Goal: Information Seeking & Learning: Find specific page/section

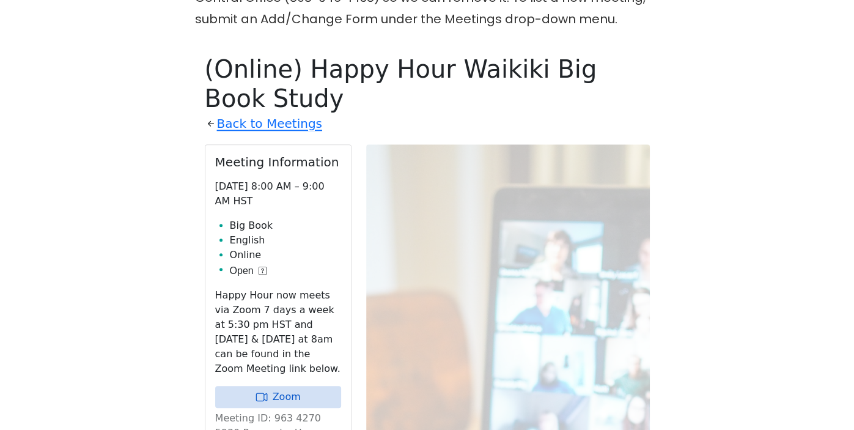
scroll to position [610, 0]
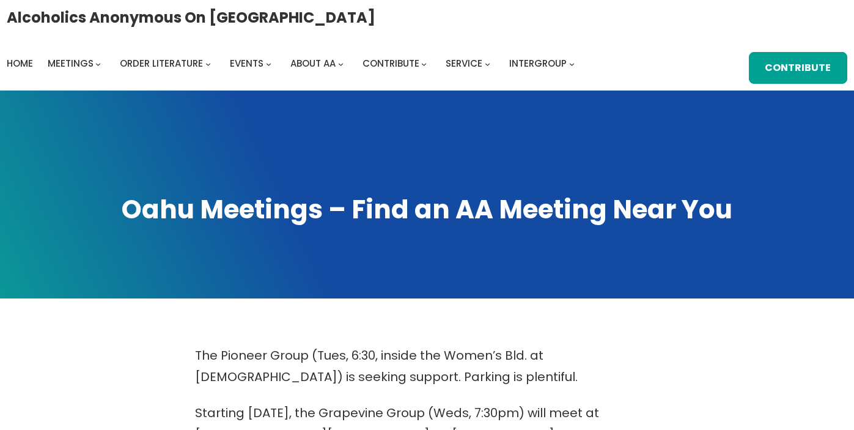
scroll to position [508, 0]
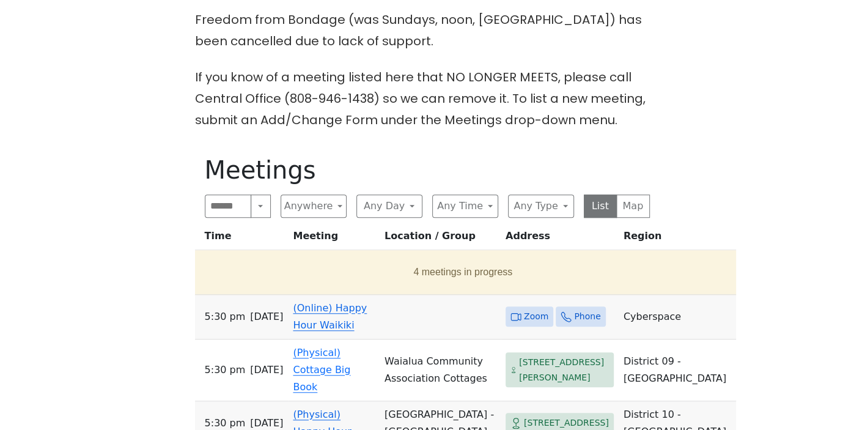
click at [346, 302] on link "(Online) Happy Hour Waikiki" at bounding box center [330, 316] width 74 height 29
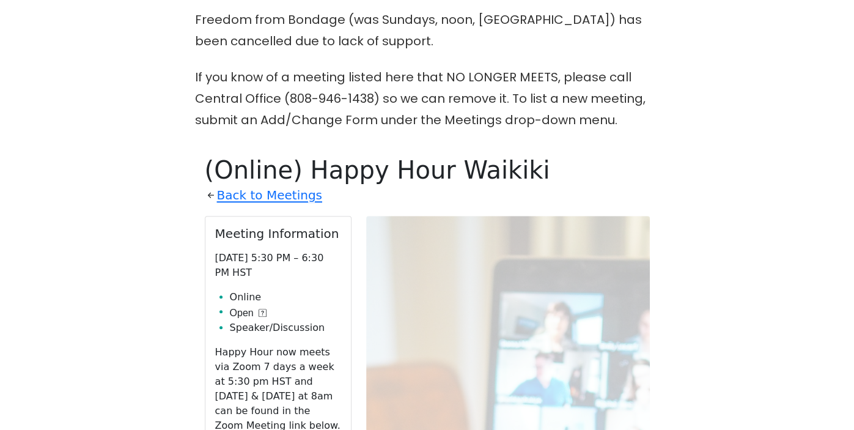
scroll to position [631, 0]
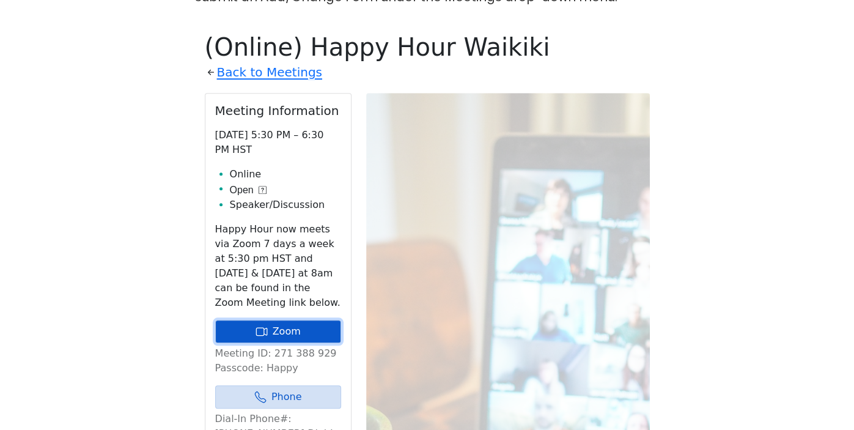
click at [292, 320] on link "Zoom" at bounding box center [278, 331] width 126 height 23
